Goal: Task Accomplishment & Management: Manage account settings

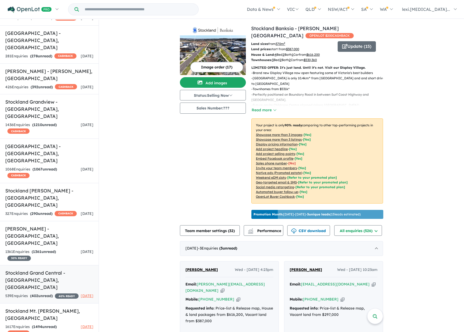
scroll to position [1, 0]
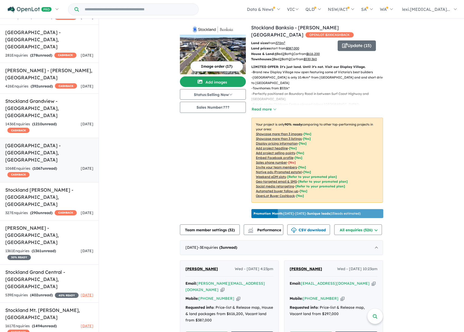
click at [46, 142] on h5 "[GEOGRAPHIC_DATA] - [GEOGRAPHIC_DATA] , [GEOGRAPHIC_DATA]" at bounding box center [49, 152] width 88 height 21
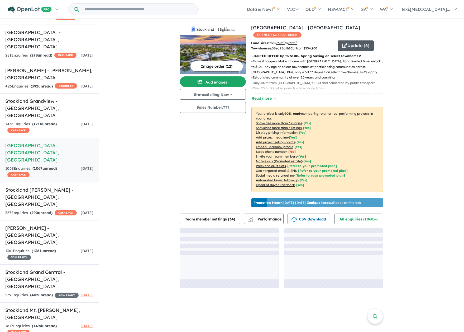
click at [360, 40] on button "Update ( 6 )" at bounding box center [356, 45] width 36 height 11
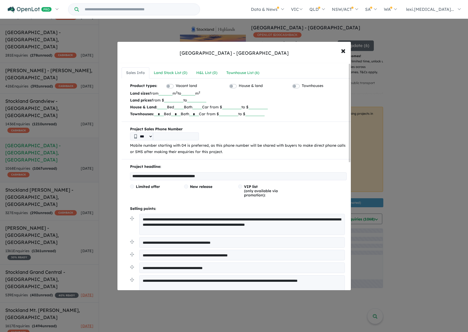
click at [247, 67] on div "**********" at bounding box center [236, 326] width 238 height 526
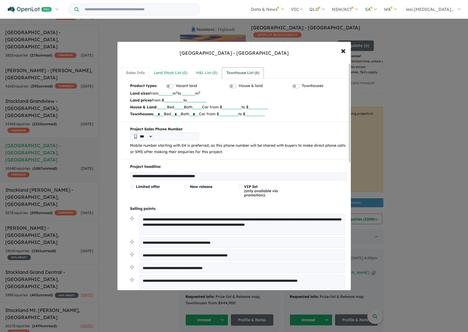
click at [249, 72] on div "Townhouse List ( 6 )" at bounding box center [242, 73] width 33 height 6
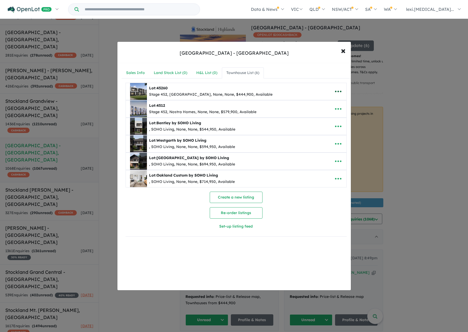
click at [338, 89] on icon "button" at bounding box center [338, 91] width 8 height 8
click at [323, 116] on link "Remove" at bounding box center [326, 116] width 39 height 12
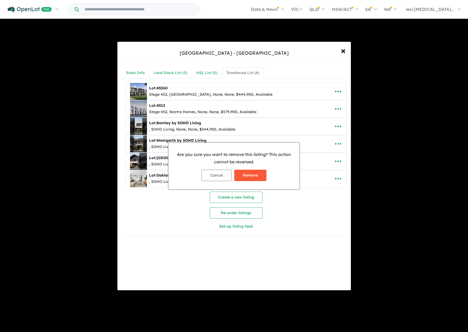
click at [250, 174] on button "Remove" at bounding box center [250, 174] width 32 height 11
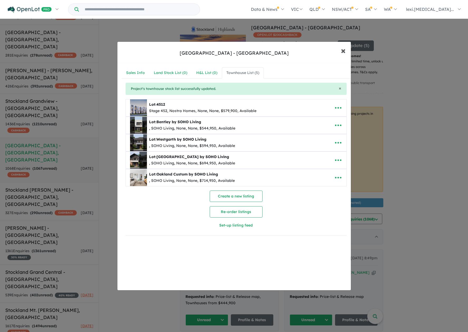
click at [341, 51] on span "×" at bounding box center [343, 50] width 5 height 11
